Goal: Information Seeking & Learning: Learn about a topic

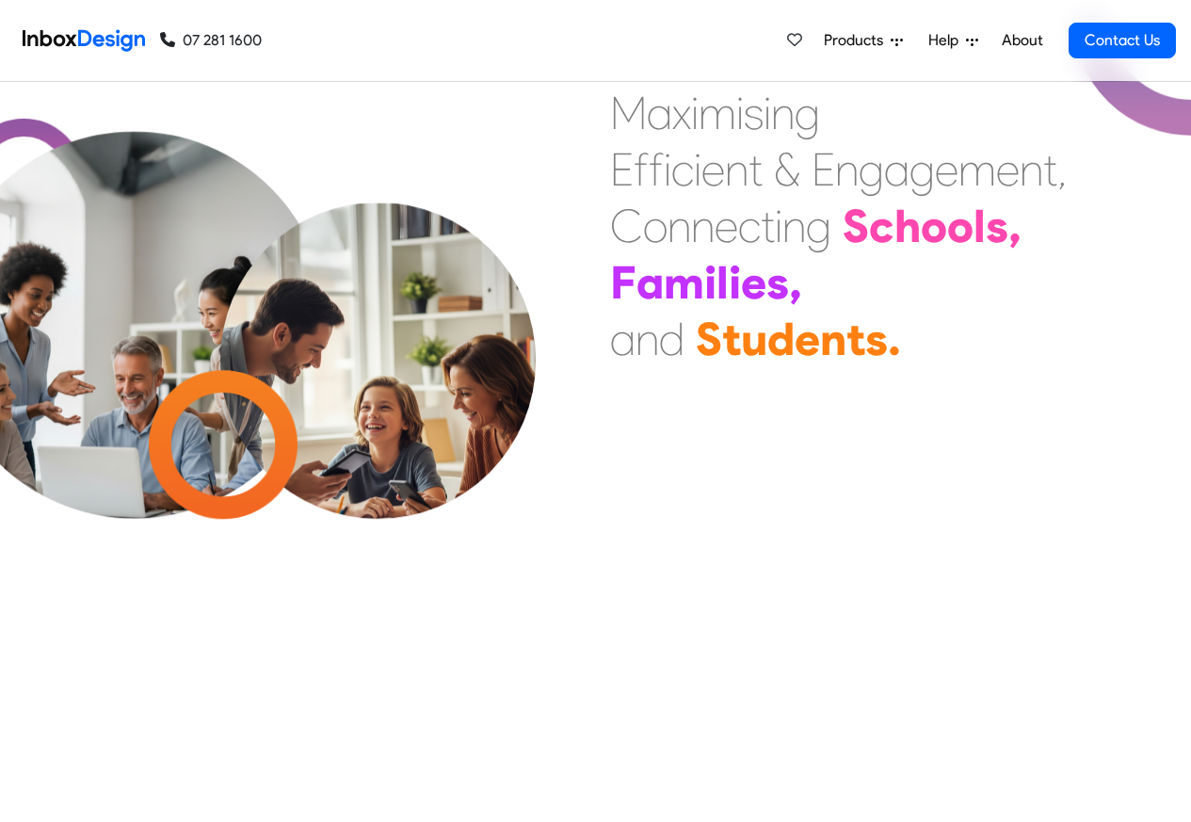
scroll to position [791, 0]
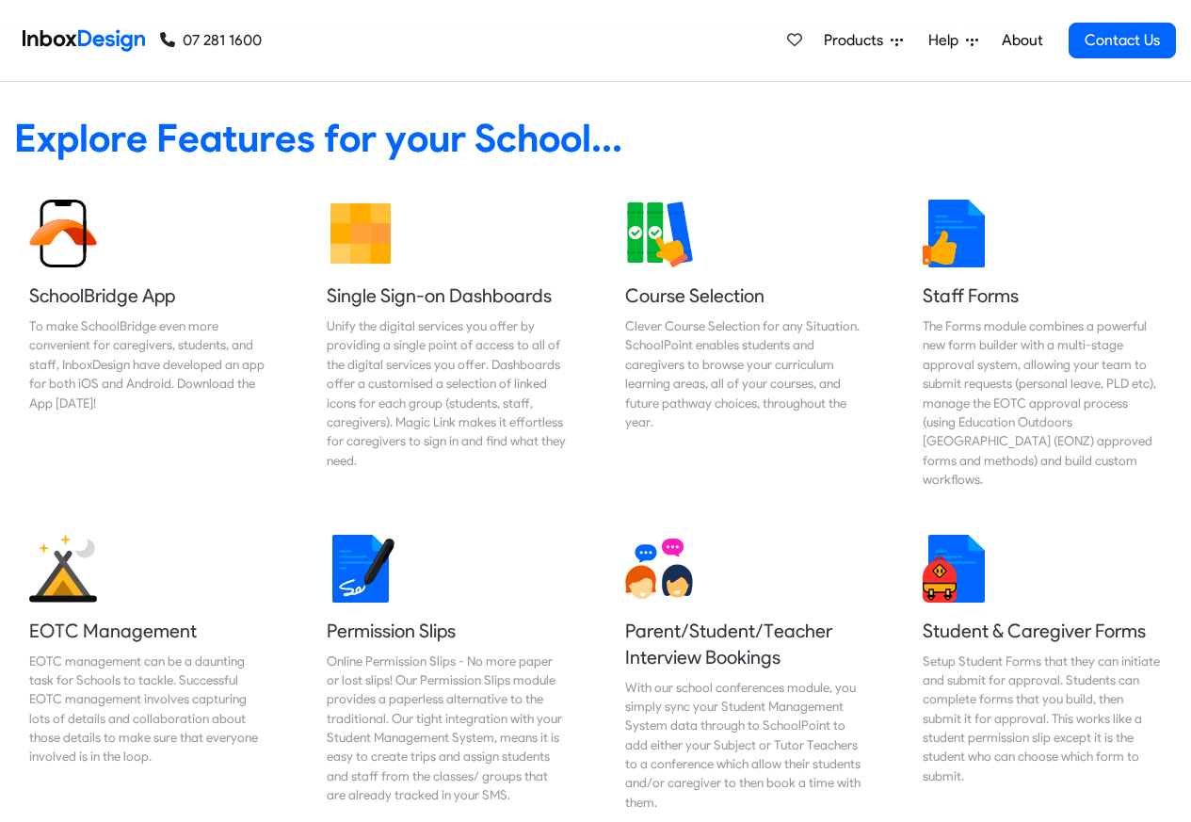
click at [1023, 40] on link "About" at bounding box center [1022, 41] width 52 height 38
